Goal: Task Accomplishment & Management: Complete application form

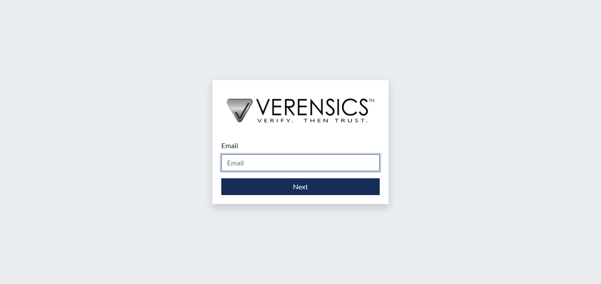
click at [308, 161] on input "Email" at bounding box center [300, 163] width 159 height 17
type input "[PERSON_NAME][EMAIL_ADDRESS][PERSON_NAME][DOMAIN_NAME]"
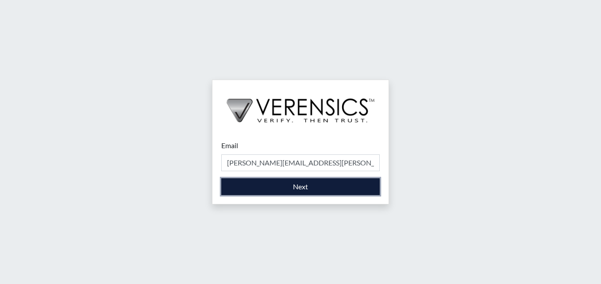
click at [309, 185] on button "Next" at bounding box center [300, 186] width 159 height 17
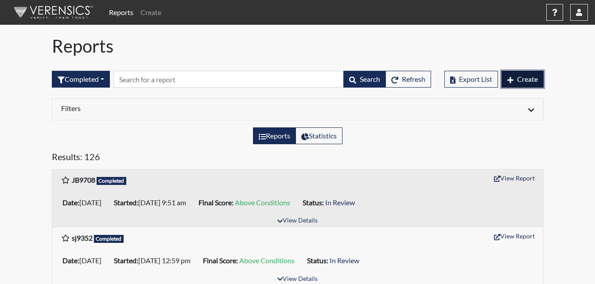
click at [511, 75] on button "Create" at bounding box center [522, 79] width 42 height 17
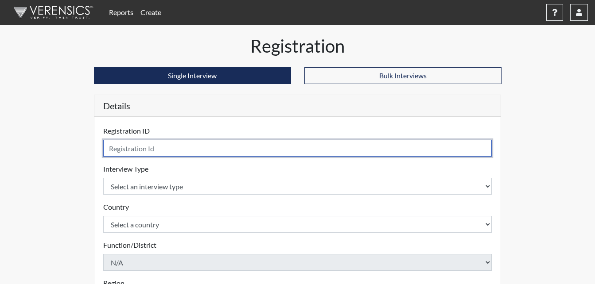
click at [178, 150] on input "text" at bounding box center [297, 148] width 389 height 17
type input "MC3682"
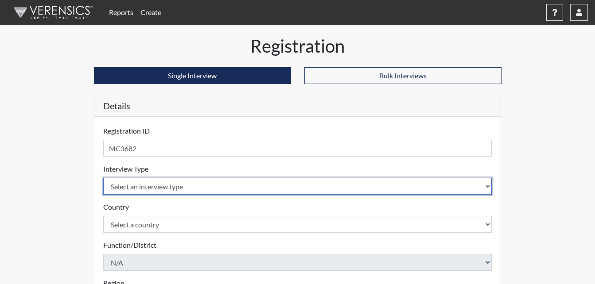
drag, startPoint x: 198, startPoint y: 180, endPoint x: 199, endPoint y: 186, distance: 6.2
click at [198, 180] on select "Select an interview type Corrections Pre-Employment" at bounding box center [297, 186] width 389 height 17
select select "ff733e93-e1bf-11ea-9c9f-0eff0cf7eb8f"
click at [103, 178] on select "Select an interview type Corrections Pre-Employment" at bounding box center [297, 186] width 389 height 17
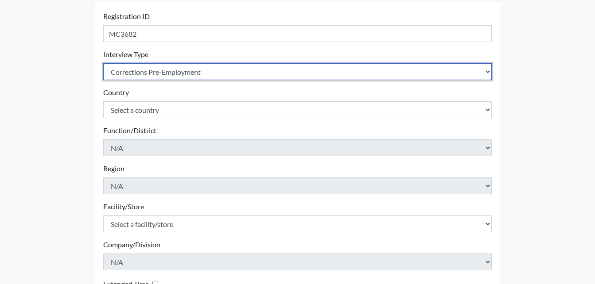
scroll to position [133, 0]
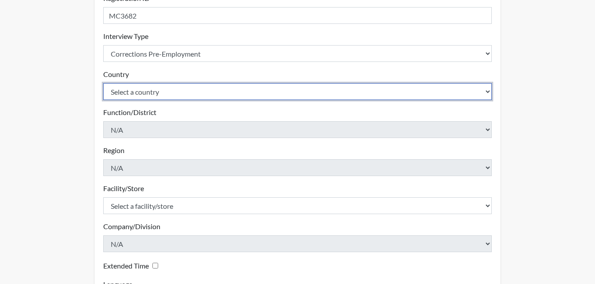
click at [179, 92] on select "Select a country [GEOGRAPHIC_DATA] [GEOGRAPHIC_DATA]" at bounding box center [297, 91] width 389 height 17
select select "united-states-of-[GEOGRAPHIC_DATA]"
click at [103, 83] on select "Select a country [GEOGRAPHIC_DATA] [GEOGRAPHIC_DATA]" at bounding box center [297, 91] width 389 height 17
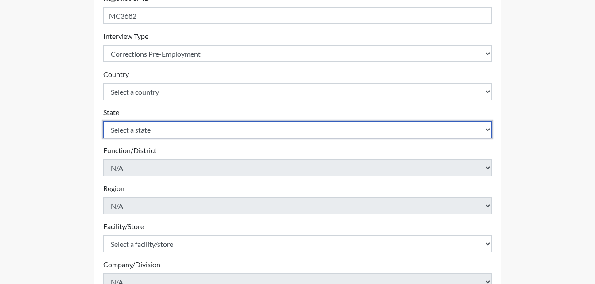
click at [183, 128] on select "Select a state [US_STATE] [US_STATE] [US_STATE] [US_STATE] [US_STATE] [US_STATE…" at bounding box center [297, 129] width 389 height 17
select select "GA"
click at [103, 121] on select "Select a state [US_STATE] [US_STATE] [US_STATE] [US_STATE] [US_STATE] [US_STATE…" at bounding box center [297, 129] width 389 height 17
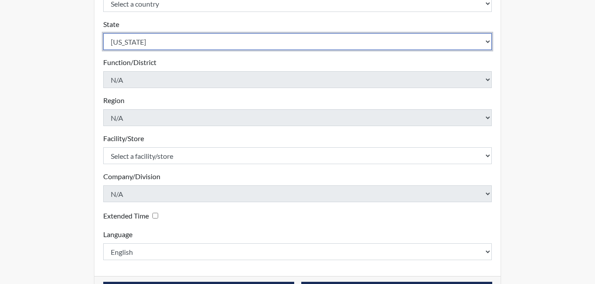
scroll to position [221, 0]
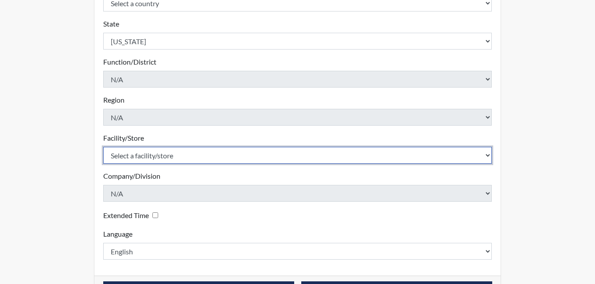
click at [173, 158] on select "Select a facility/store GD&CP*" at bounding box center [297, 155] width 389 height 17
click at [171, 158] on select "Select a facility/store GD&CP*" at bounding box center [297, 155] width 389 height 17
click at [175, 152] on select "Select a facility/store GD&CP*" at bounding box center [297, 155] width 389 height 17
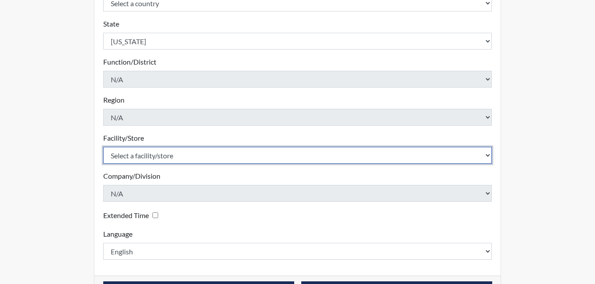
click at [175, 152] on select "Select a facility/store GD&CP*" at bounding box center [297, 155] width 389 height 17
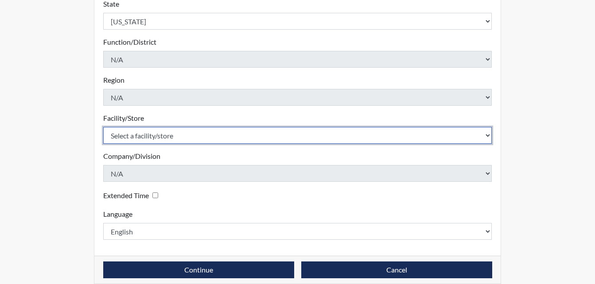
scroll to position [252, 0]
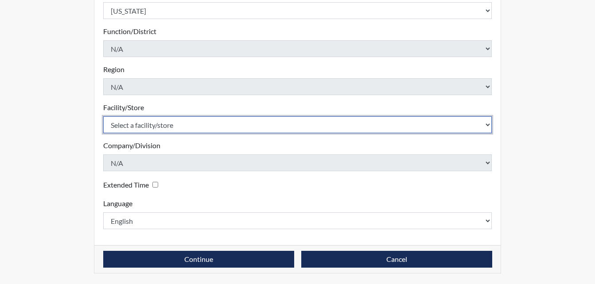
click at [196, 126] on select "Select a facility/store GD&CP*" at bounding box center [297, 124] width 389 height 17
select select "caef7334-c143-44bb-af56-c58759ea25cb"
click at [103, 116] on select "Select a facility/store GD&CP*" at bounding box center [297, 124] width 389 height 17
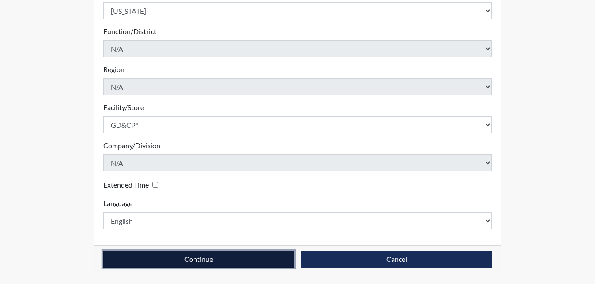
click at [190, 258] on button "Continue" at bounding box center [198, 259] width 191 height 17
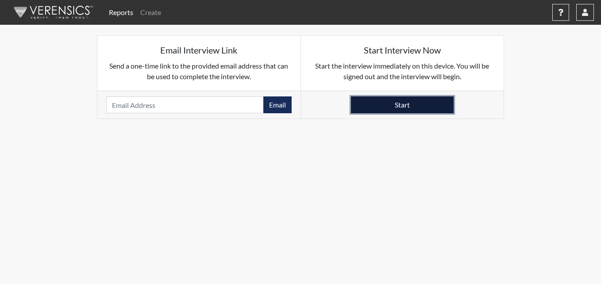
click at [362, 105] on button "Start" at bounding box center [402, 105] width 103 height 17
